Goal: Download file/media

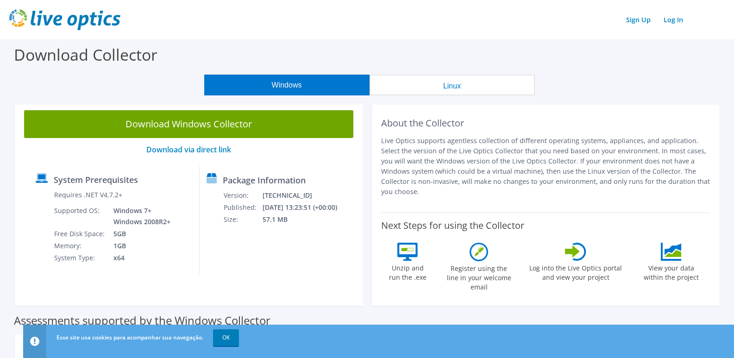
click at [418, 84] on button "Linux" at bounding box center [451, 85] width 165 height 21
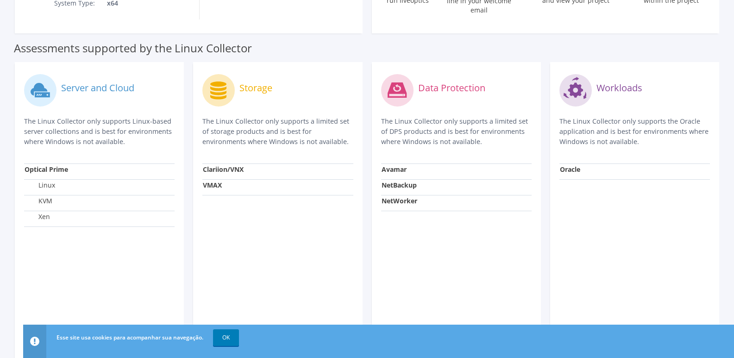
scroll to position [278, 0]
click at [47, 186] on label "Linux" at bounding box center [40, 184] width 31 height 9
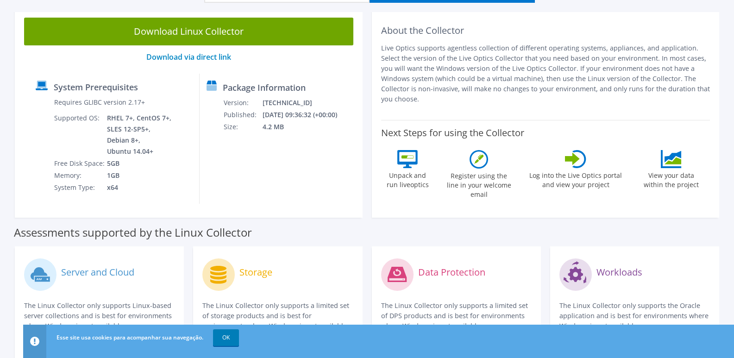
scroll to position [0, 0]
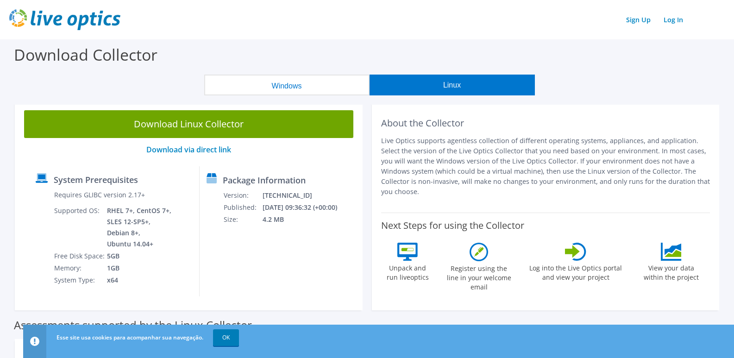
click at [276, 85] on button "Windows" at bounding box center [286, 85] width 165 height 21
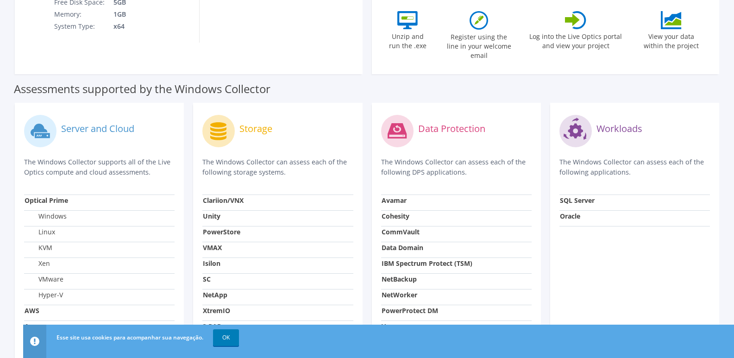
scroll to position [338, 0]
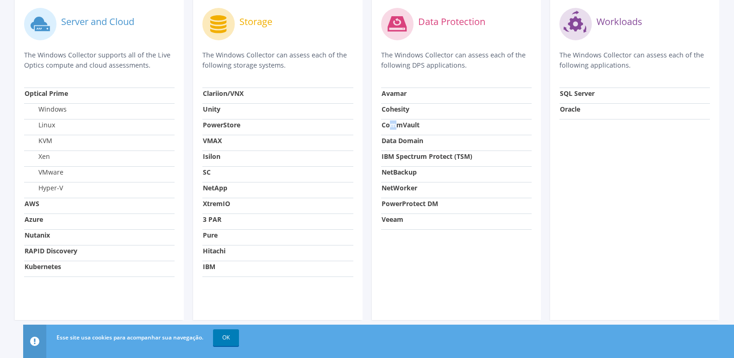
click at [393, 120] on strong "CommVault" at bounding box center [400, 124] width 38 height 9
click at [417, 120] on strong "CommVault" at bounding box center [400, 124] width 38 height 9
